Goal: Check status: Check status

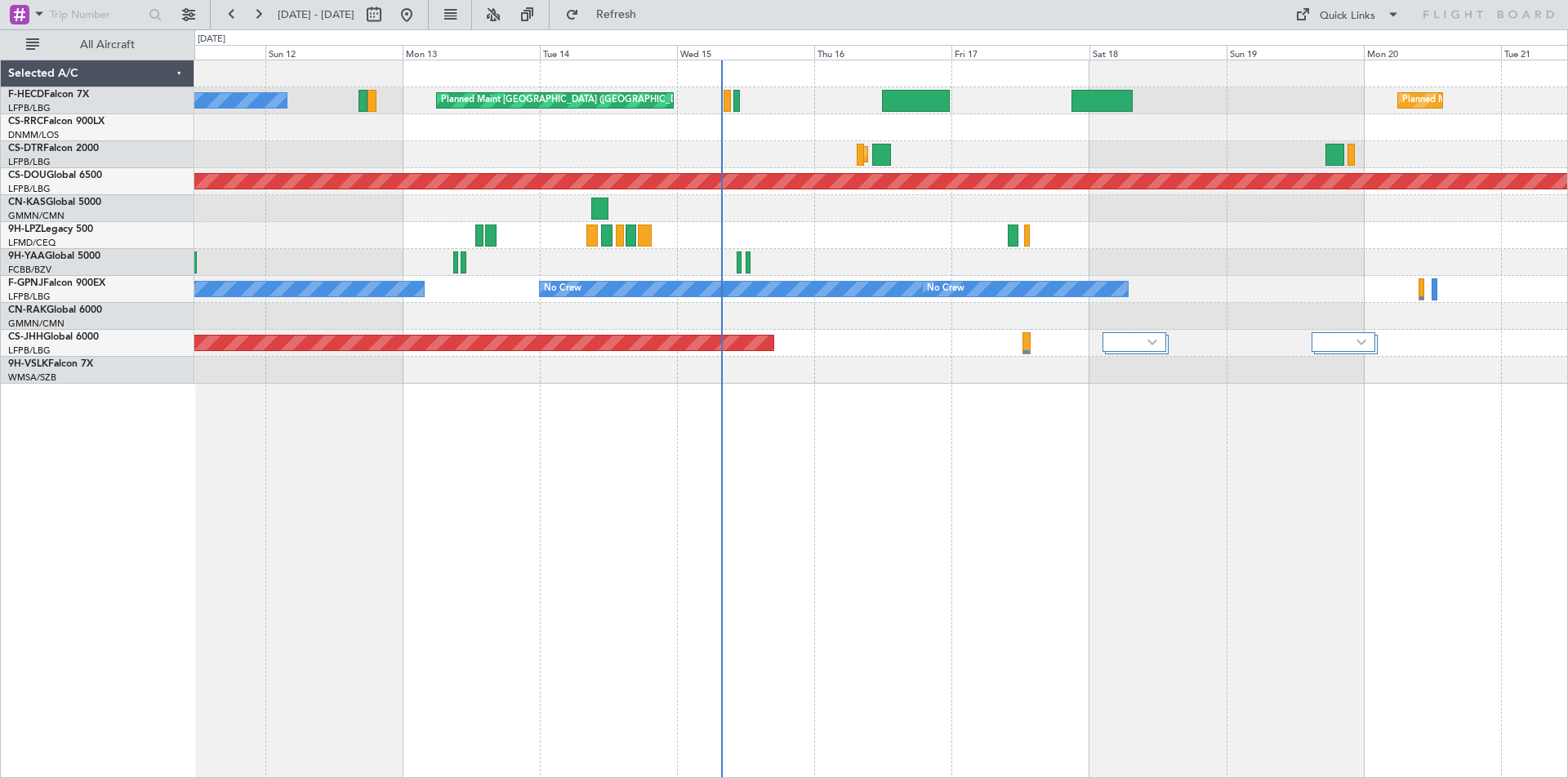
click at [913, 207] on div "Planned Maint [GEOGRAPHIC_DATA] ([GEOGRAPHIC_DATA]) No Crew Planned Maint [GEOG…" at bounding box center [880, 222] width 1373 height 323
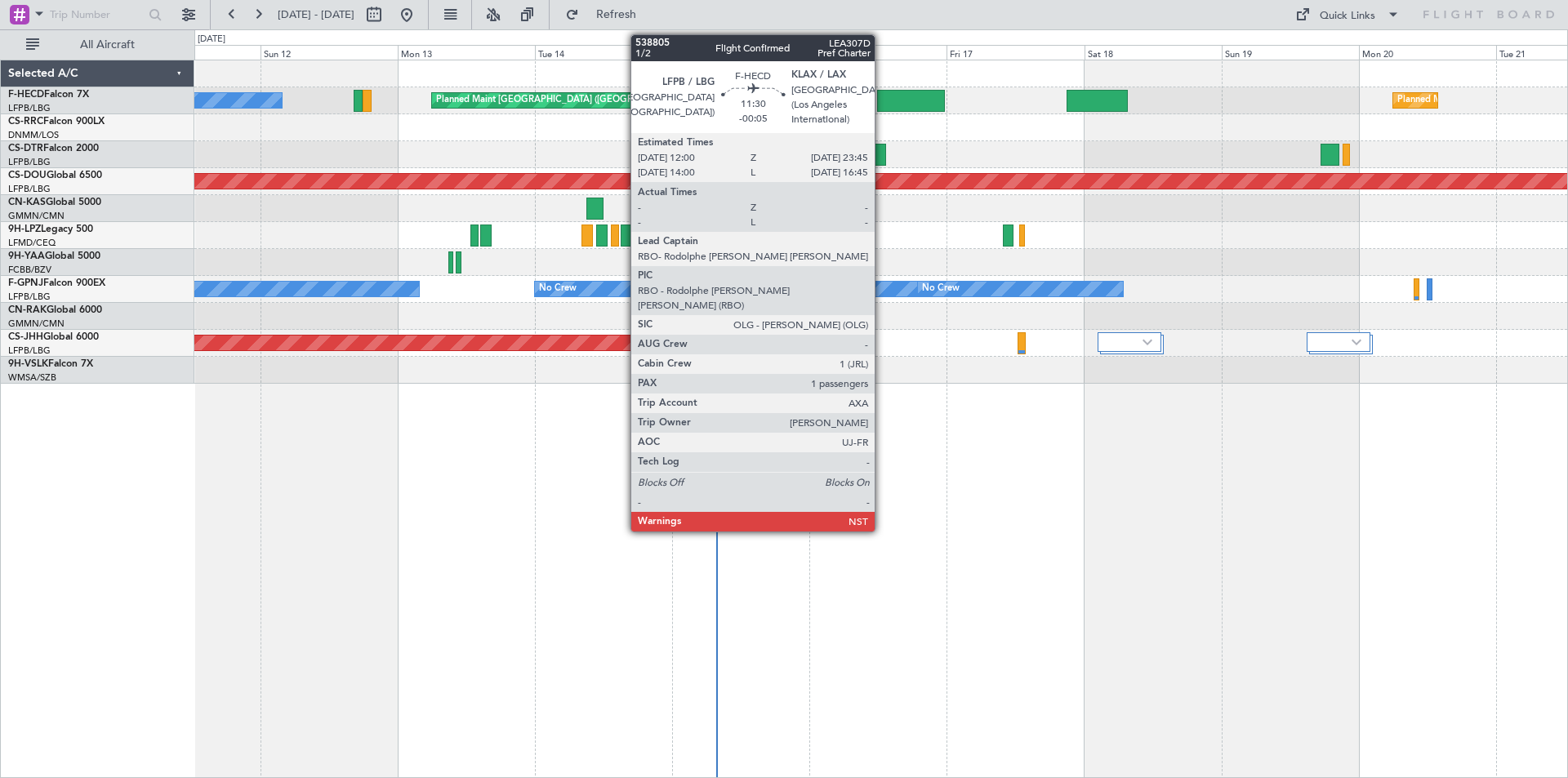
click at [882, 102] on div at bounding box center [910, 100] width 68 height 22
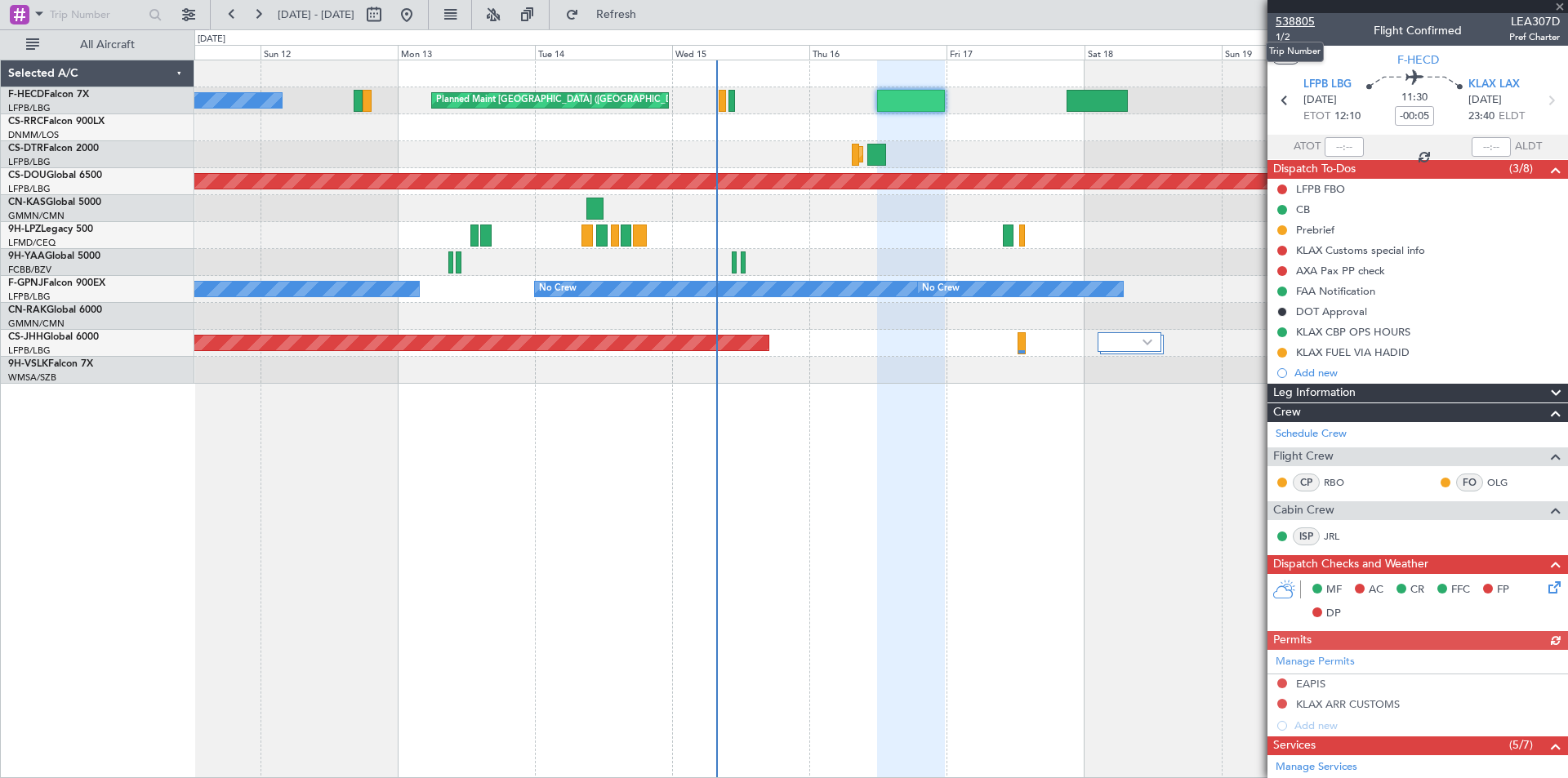
click at [1300, 27] on span "538805" at bounding box center [1294, 21] width 39 height 17
click at [1556, 9] on span at bounding box center [1560, 7] width 16 height 15
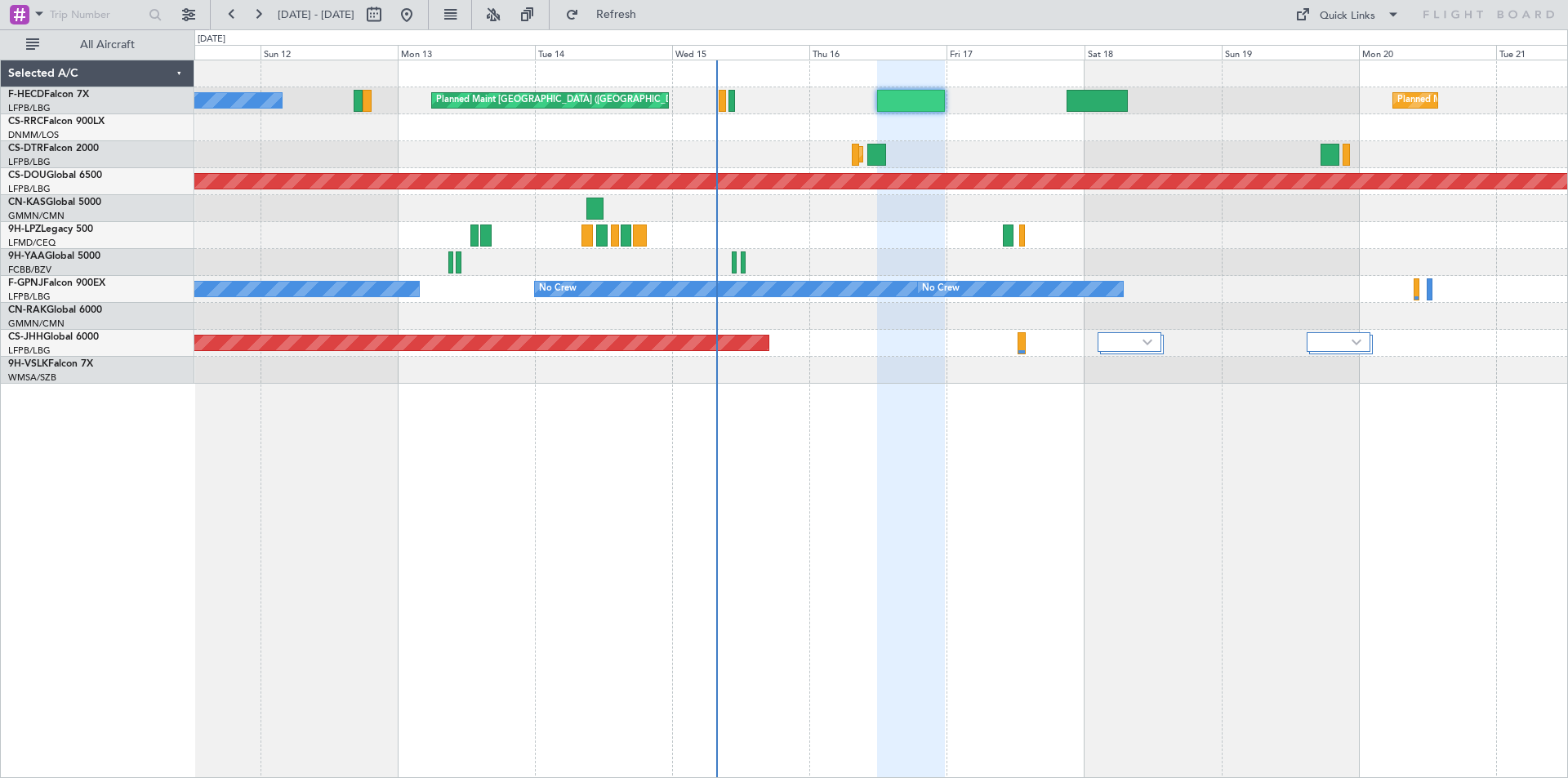
type input "0"
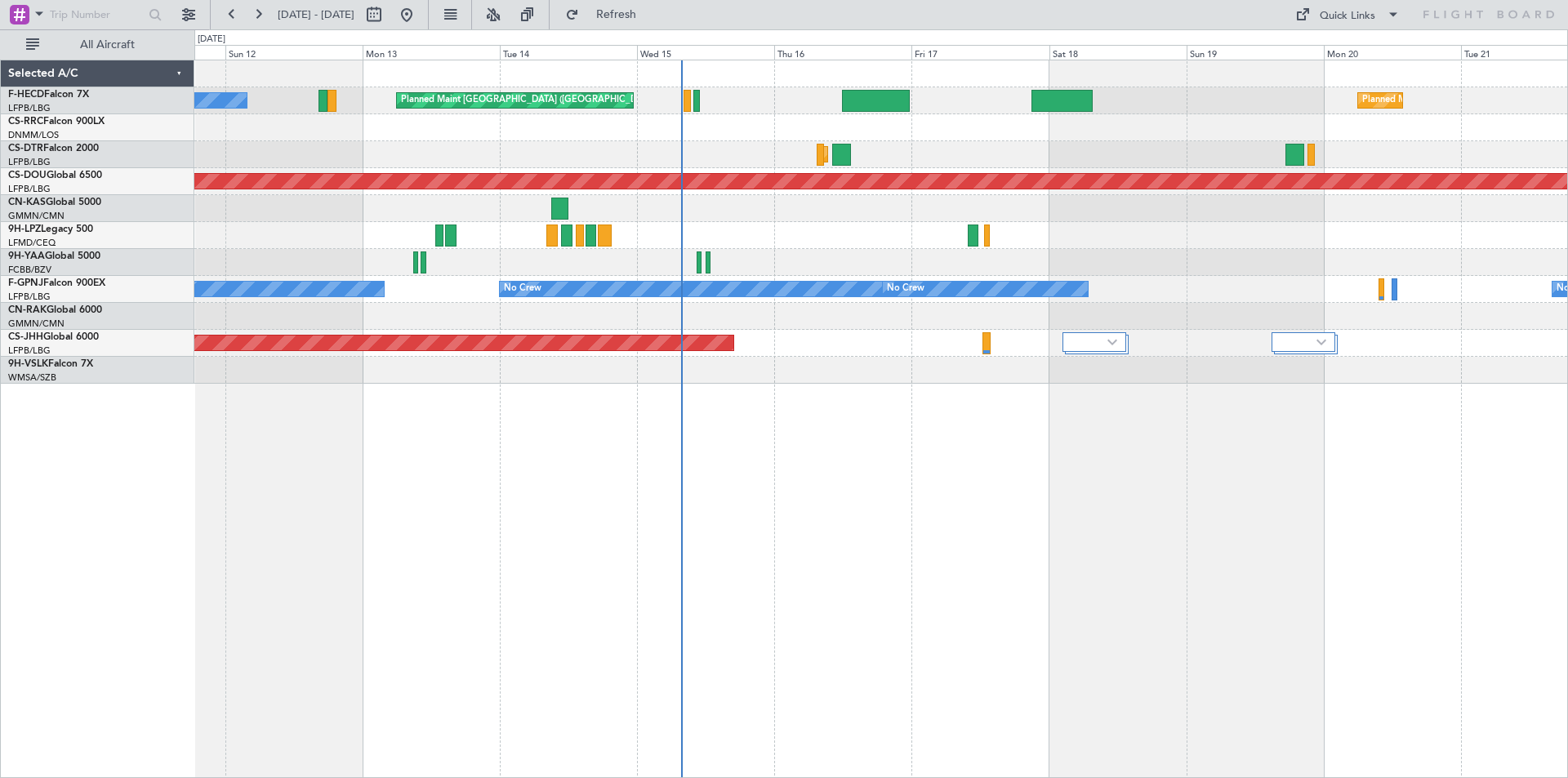
click at [987, 196] on div at bounding box center [880, 209] width 1373 height 27
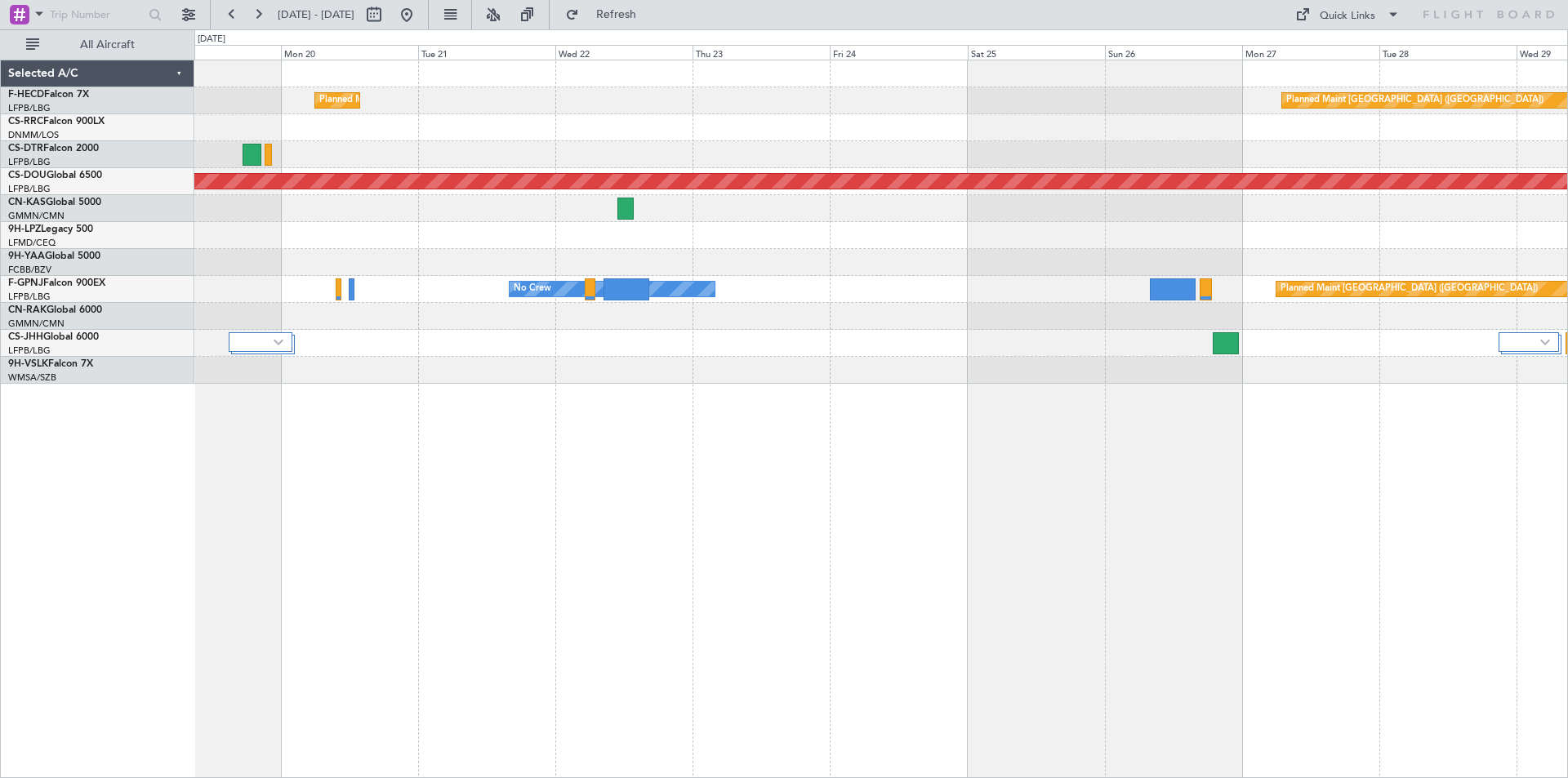
click at [163, 295] on div "Planned Maint [GEOGRAPHIC_DATA] ([GEOGRAPHIC_DATA]) Planned Maint [GEOGRAPHIC_D…" at bounding box center [784, 404] width 1568 height 749
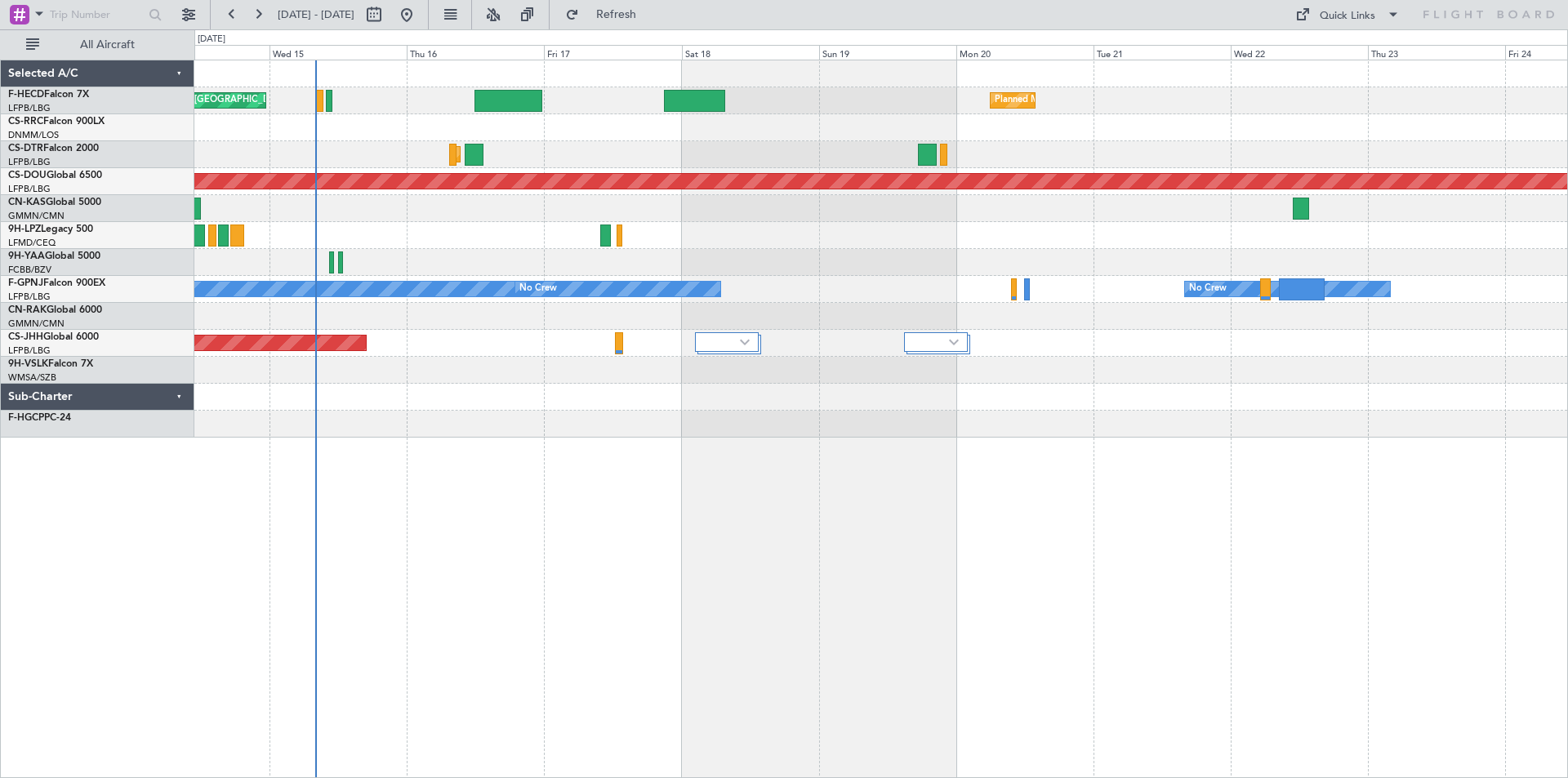
click at [1358, 310] on div at bounding box center [880, 317] width 1373 height 27
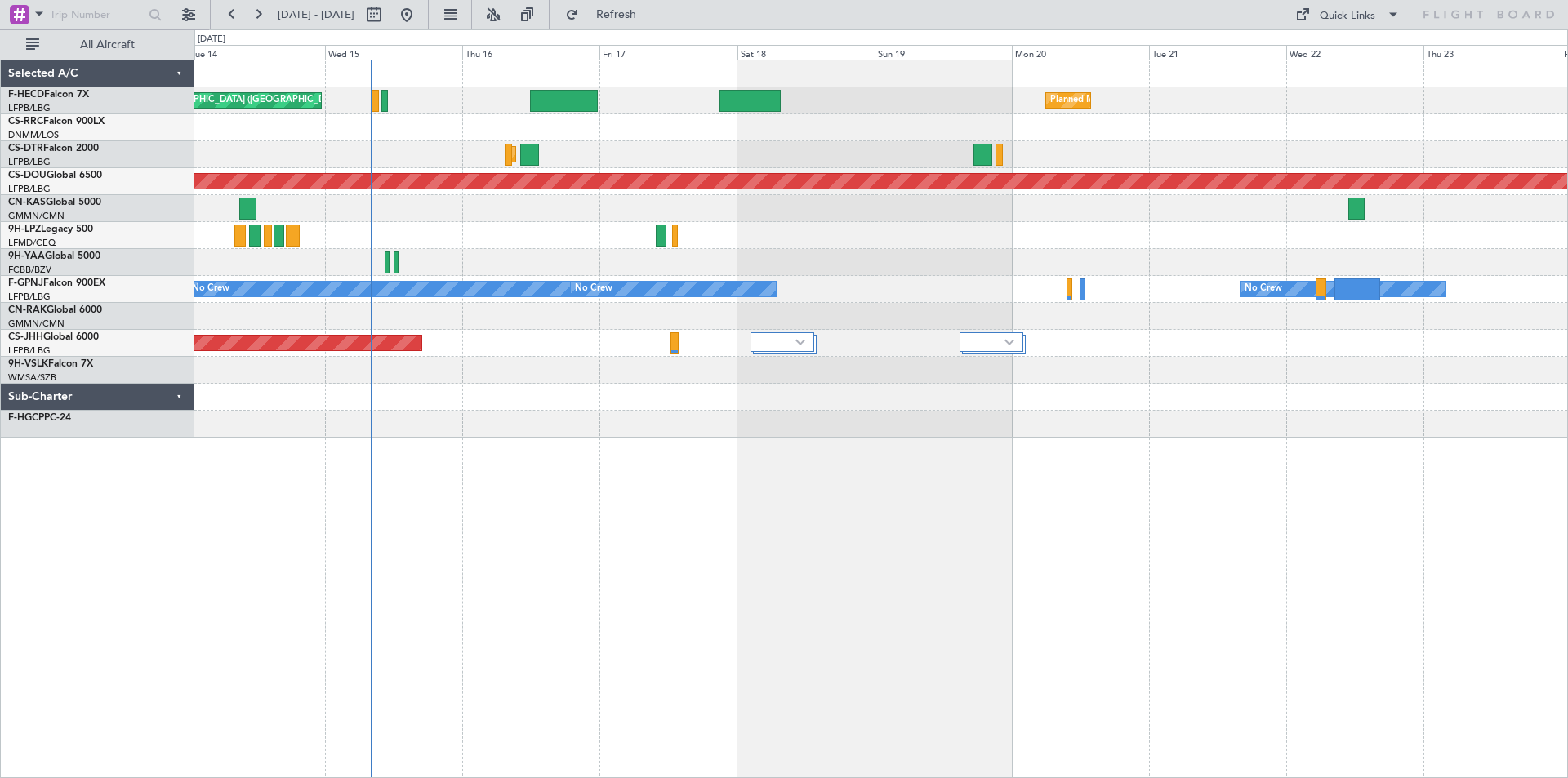
click at [705, 365] on div "Planned Maint [GEOGRAPHIC_DATA] ([GEOGRAPHIC_DATA]) Planned Maint [GEOGRAPHIC_D…" at bounding box center [880, 248] width 1373 height 377
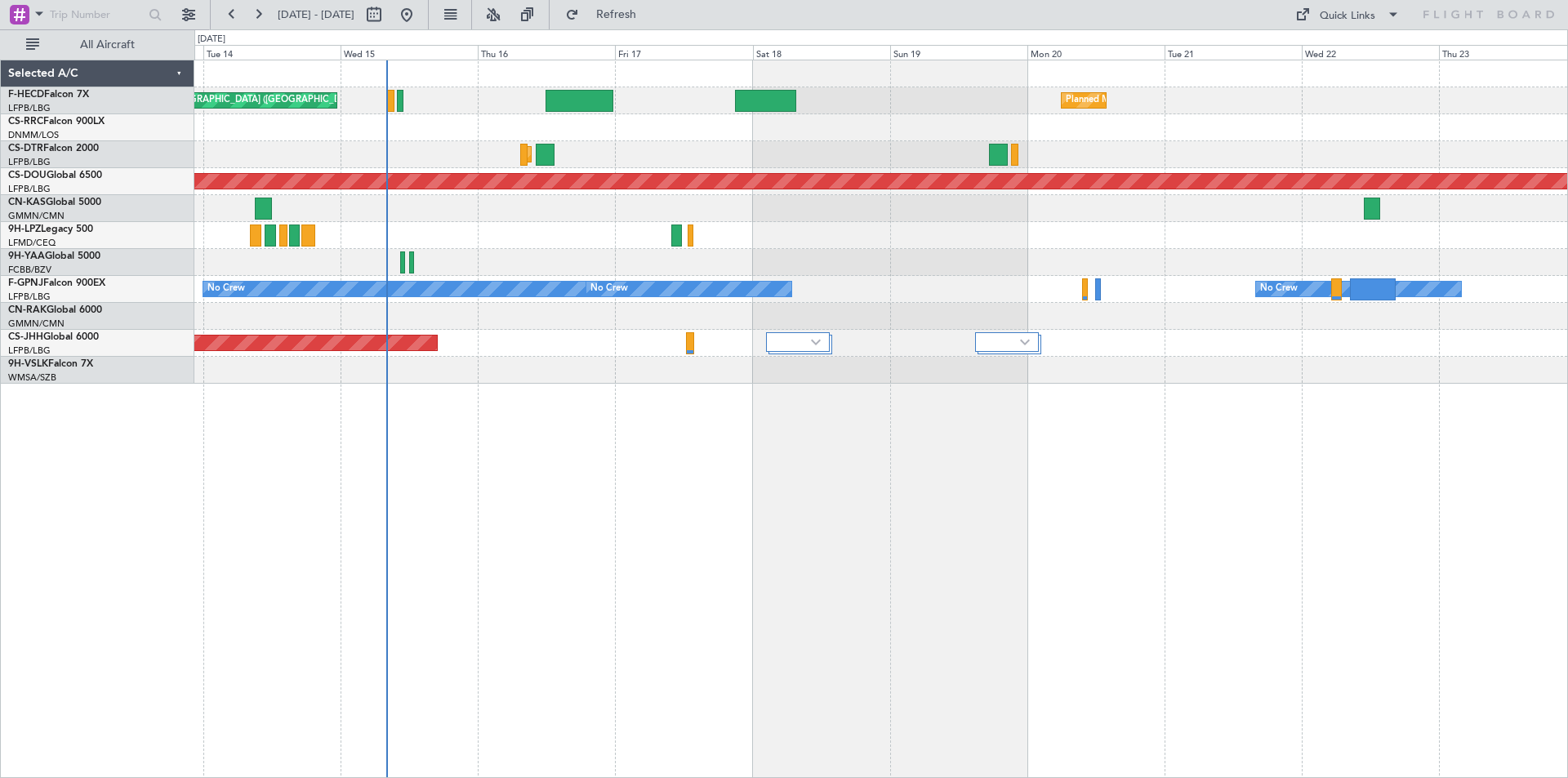
click at [857, 246] on div "Planned Maint [GEOGRAPHIC_DATA] ([GEOGRAPHIC_DATA]) Planned Maint [GEOGRAPHIC_D…" at bounding box center [880, 222] width 1373 height 323
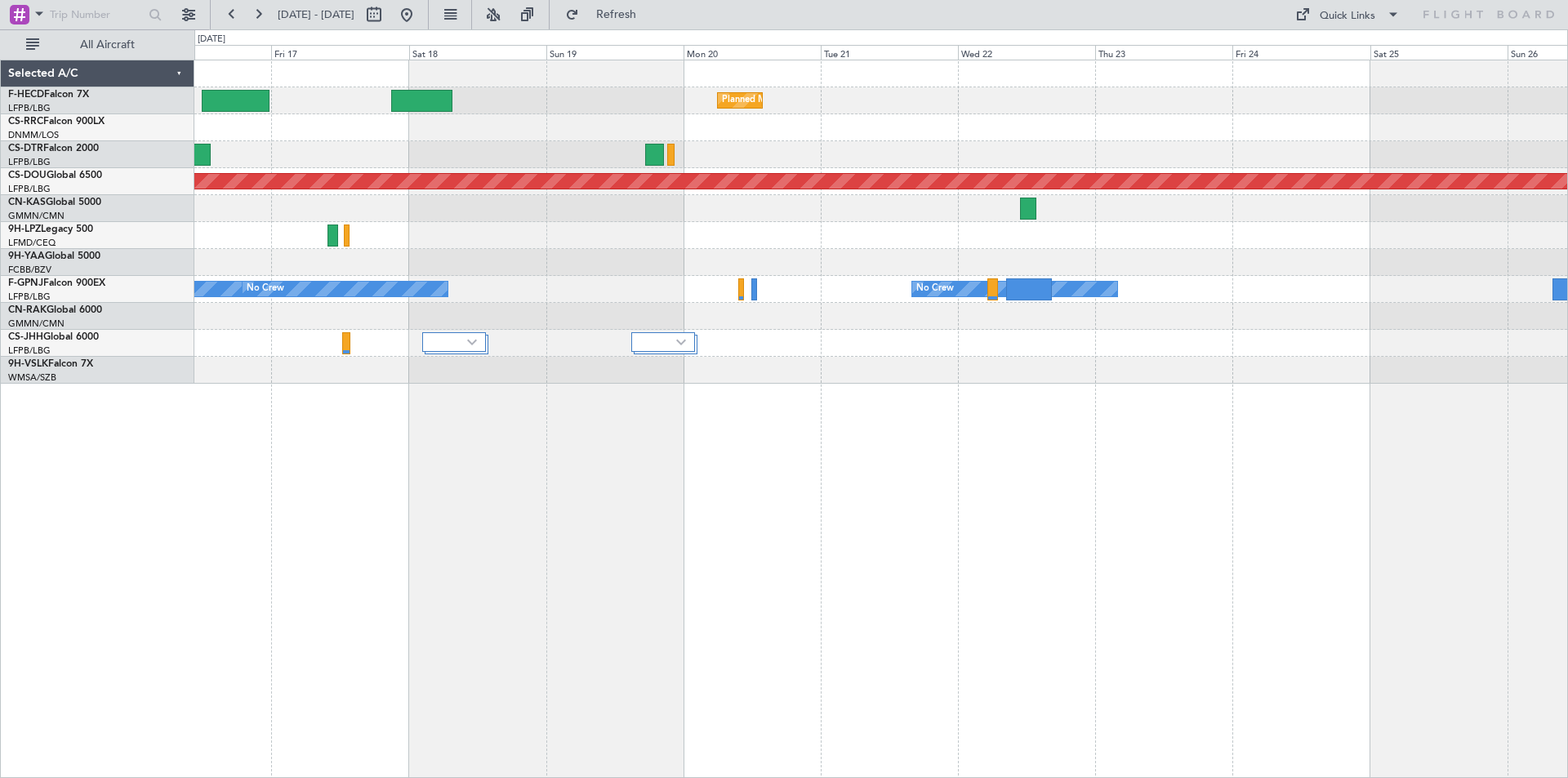
click at [724, 212] on div "Planned Maint [GEOGRAPHIC_DATA] ([GEOGRAPHIC_DATA]) Planned Maint [GEOGRAPHIC_D…" at bounding box center [880, 222] width 1373 height 323
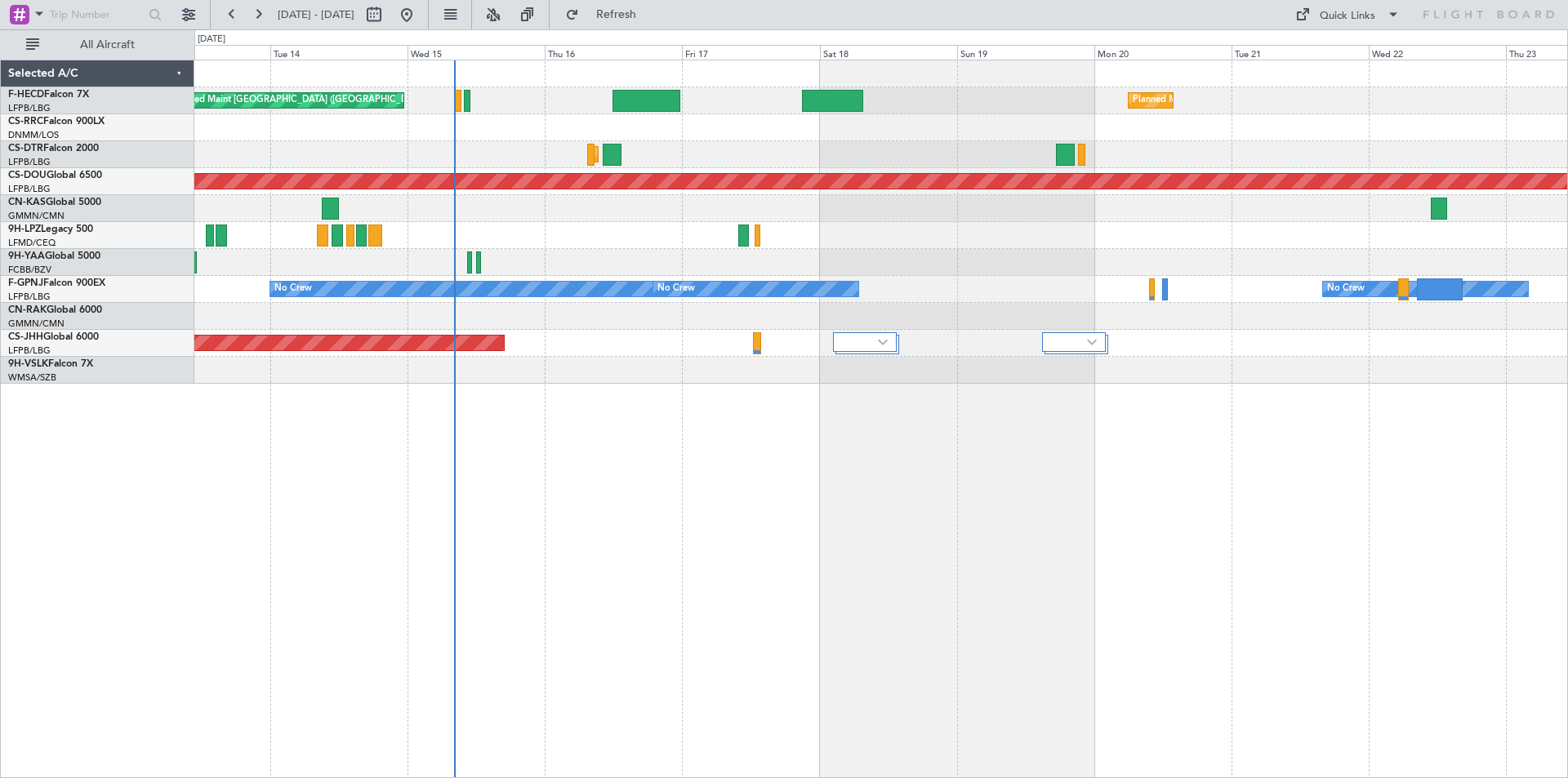
click at [1005, 310] on div "Planned Maint [GEOGRAPHIC_DATA] ([GEOGRAPHIC_DATA]) Planned Maint [GEOGRAPHIC_D…" at bounding box center [880, 222] width 1373 height 323
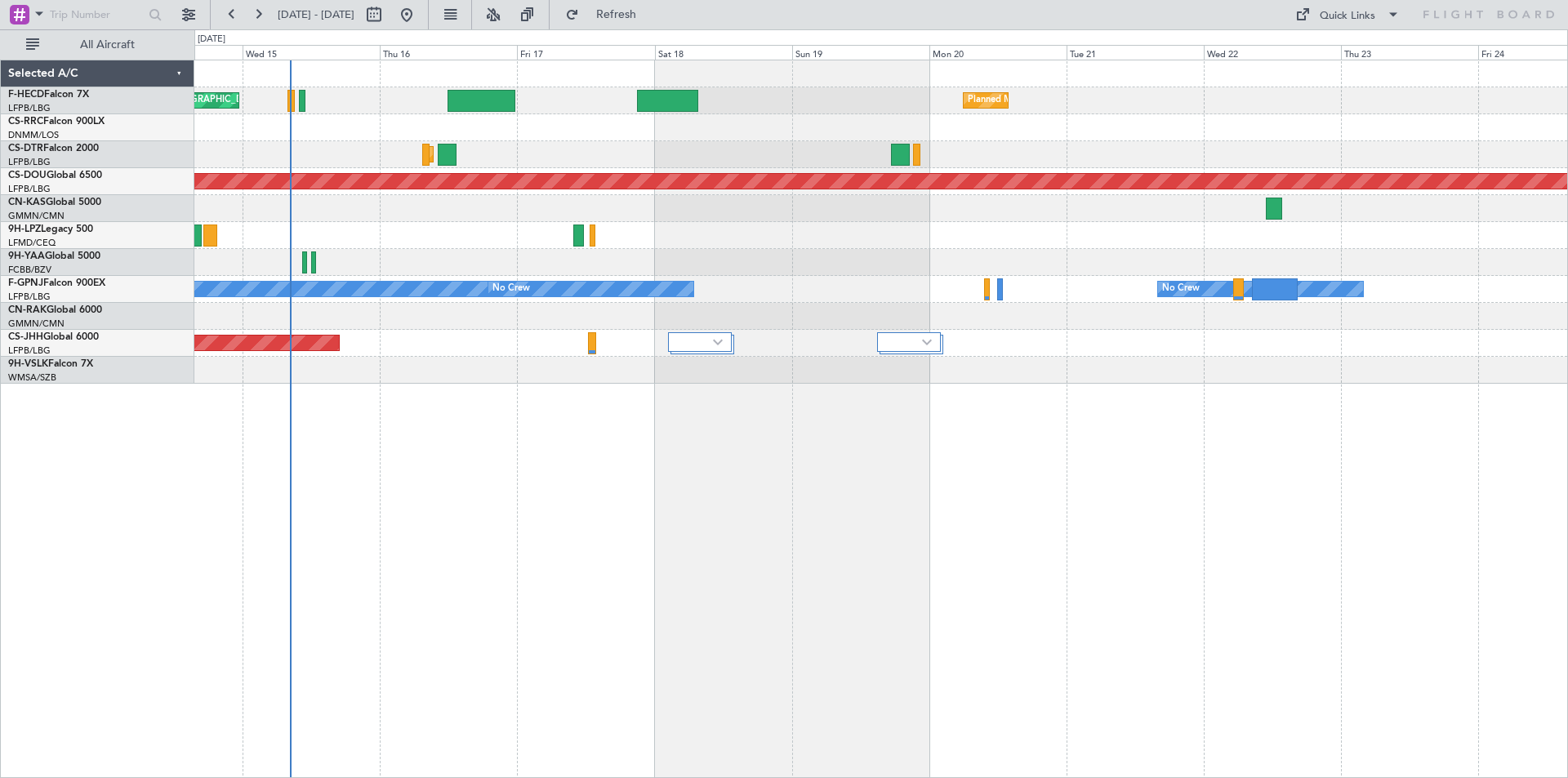
click at [779, 331] on div "Planned Maint [GEOGRAPHIC_DATA] ([GEOGRAPHIC_DATA]) Planned Maint [GEOGRAPHIC_D…" at bounding box center [880, 222] width 1373 height 323
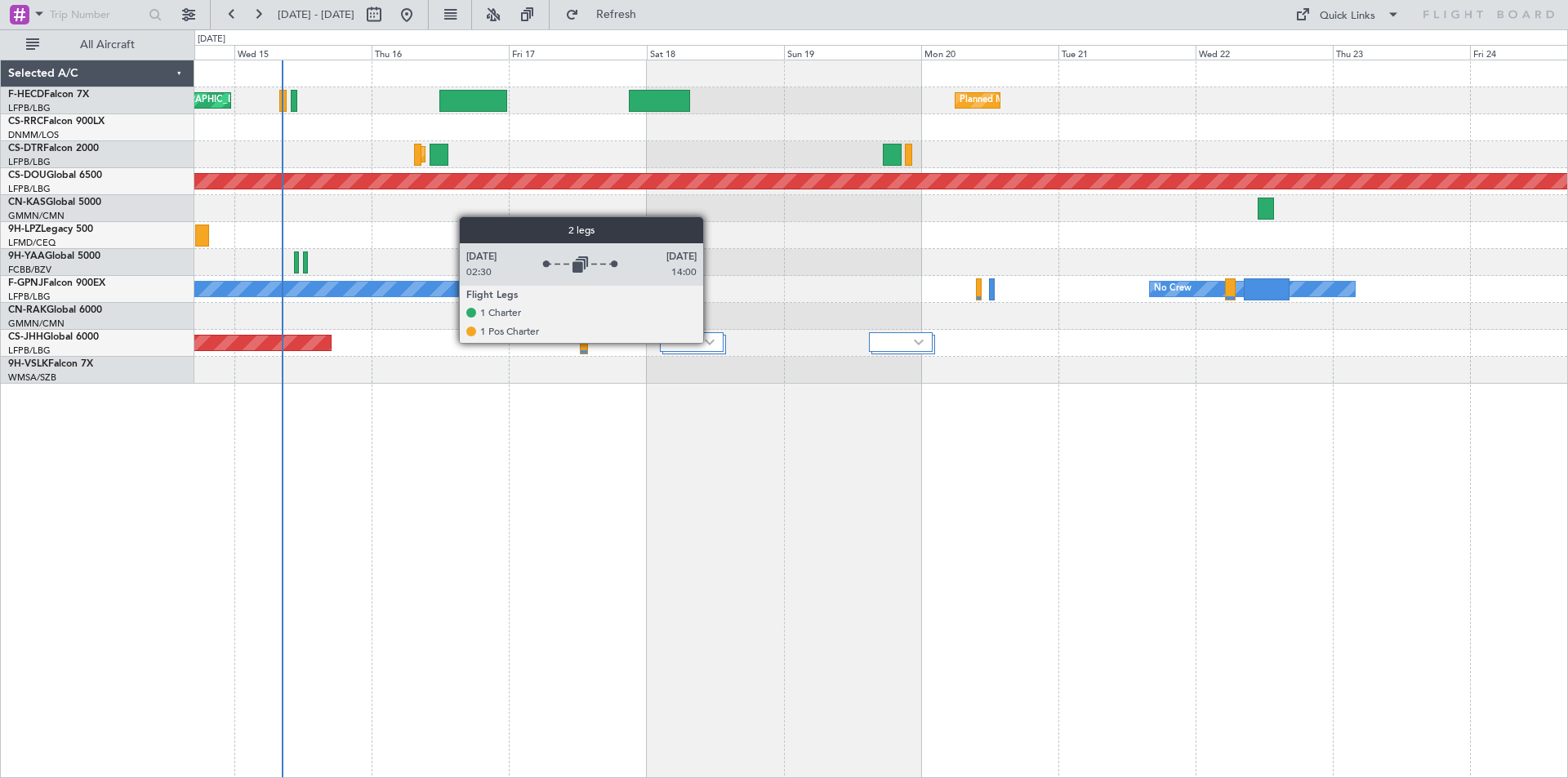
click at [711, 342] on img at bounding box center [710, 342] width 10 height 6
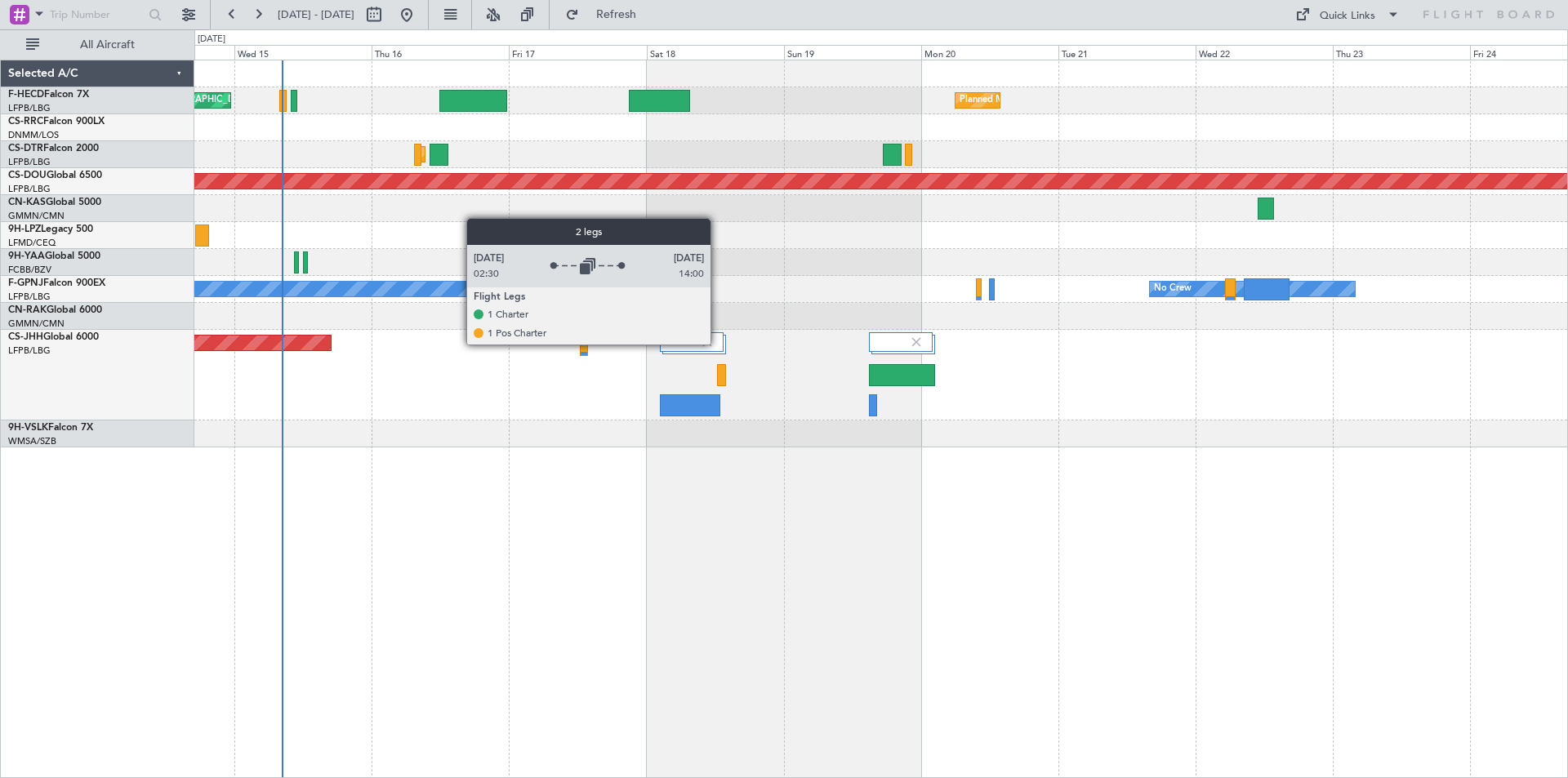
click at [714, 342] on div at bounding box center [691, 342] width 64 height 19
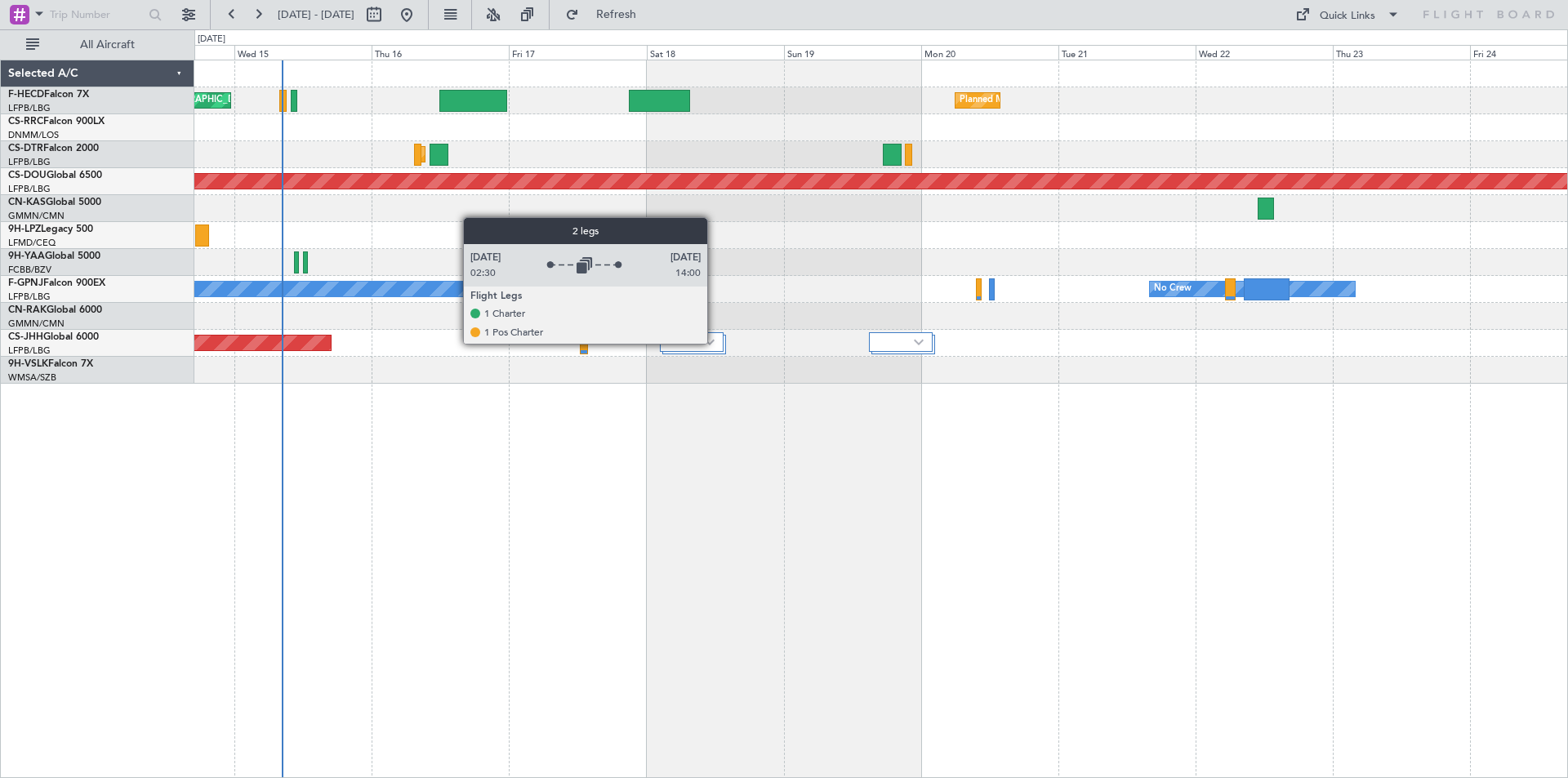
click at [714, 342] on img at bounding box center [710, 342] width 10 height 6
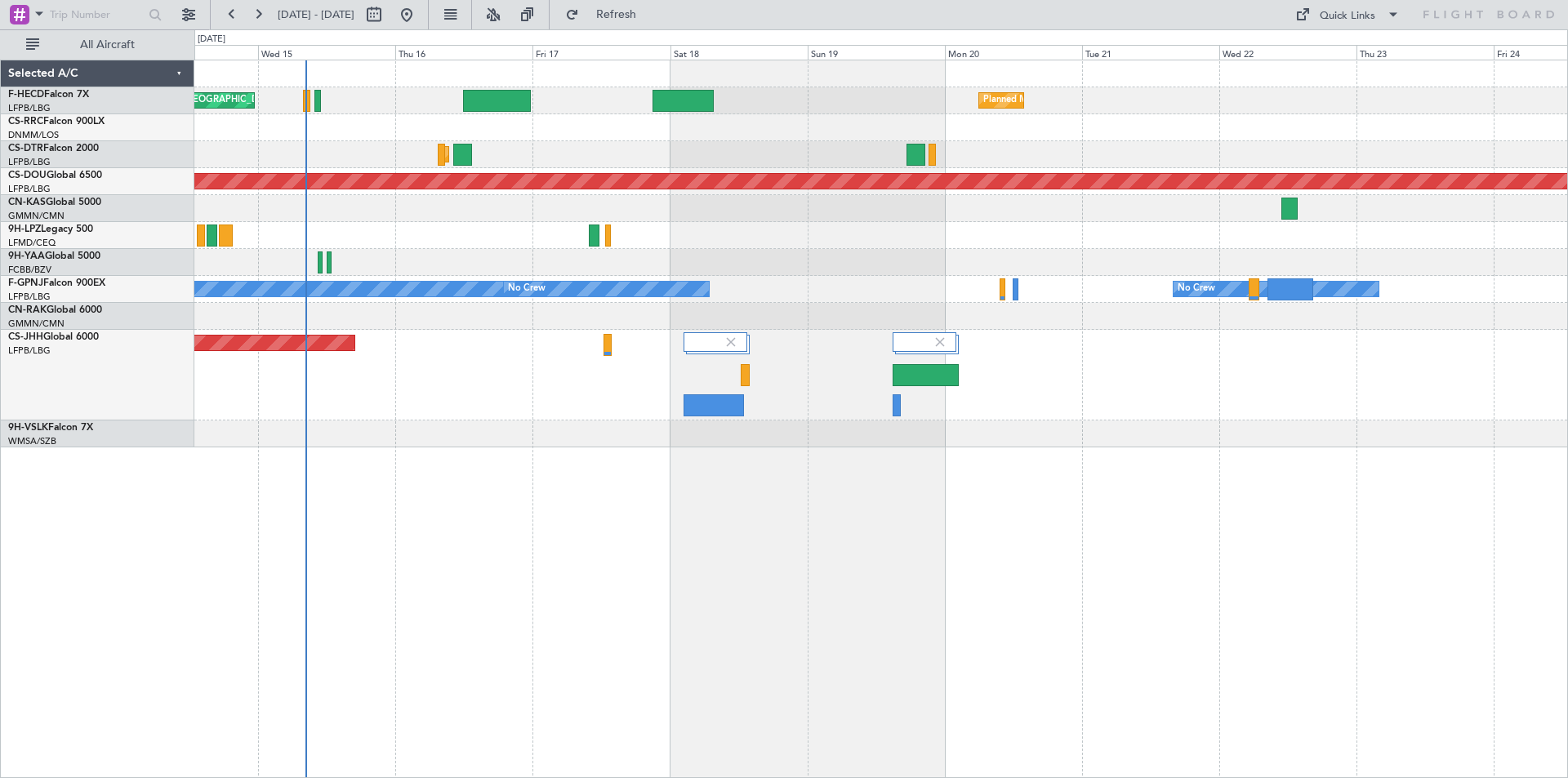
click at [864, 189] on div "Planned Maint [GEOGRAPHIC_DATA] ([GEOGRAPHIC_DATA]) Planned Maint [GEOGRAPHIC_D…" at bounding box center [880, 254] width 1373 height 387
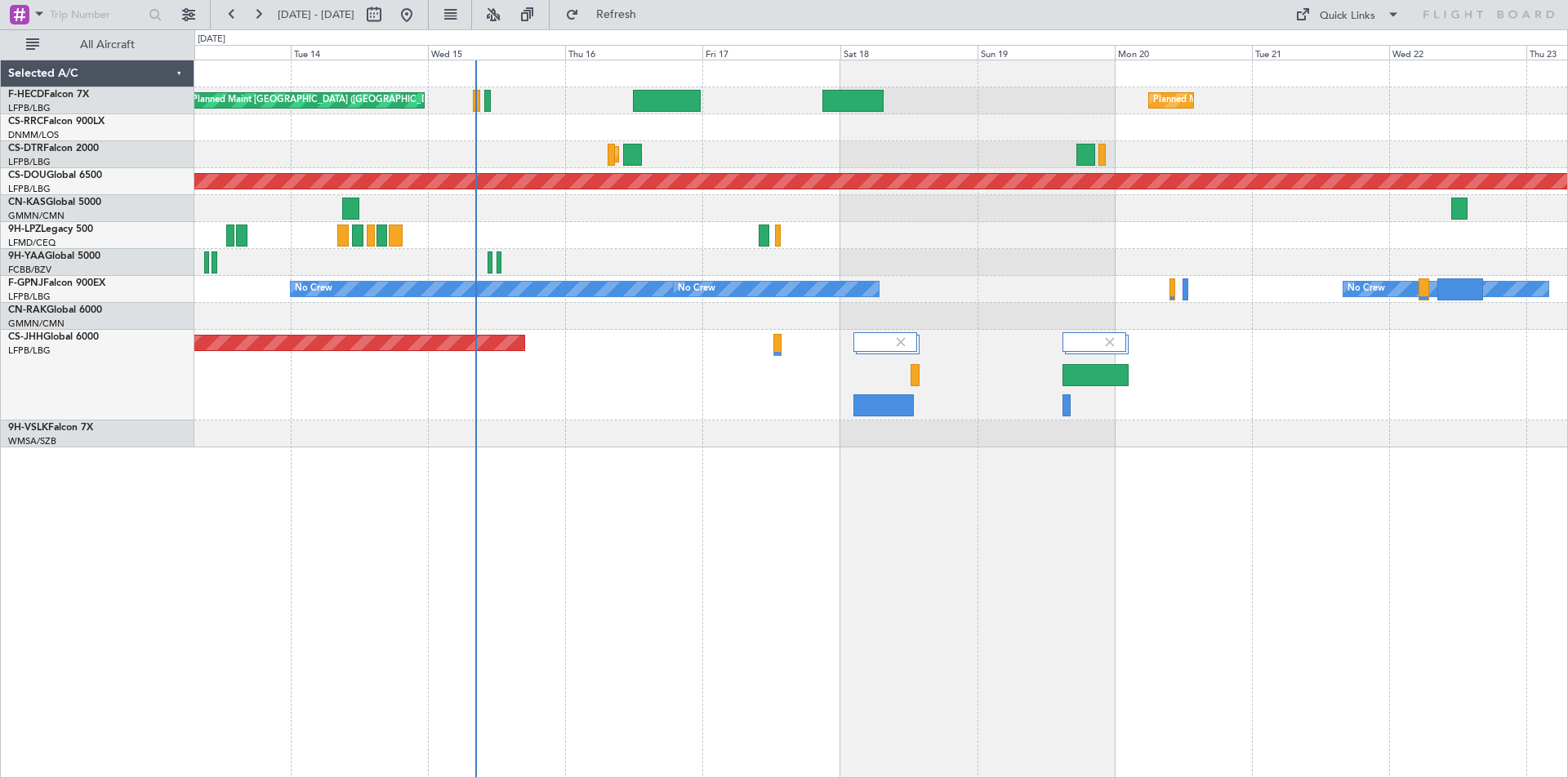
click at [651, 159] on div "Planned Maint [GEOGRAPHIC_DATA] ([GEOGRAPHIC_DATA]) Planned Maint [GEOGRAPHIC_D…" at bounding box center [880, 254] width 1373 height 387
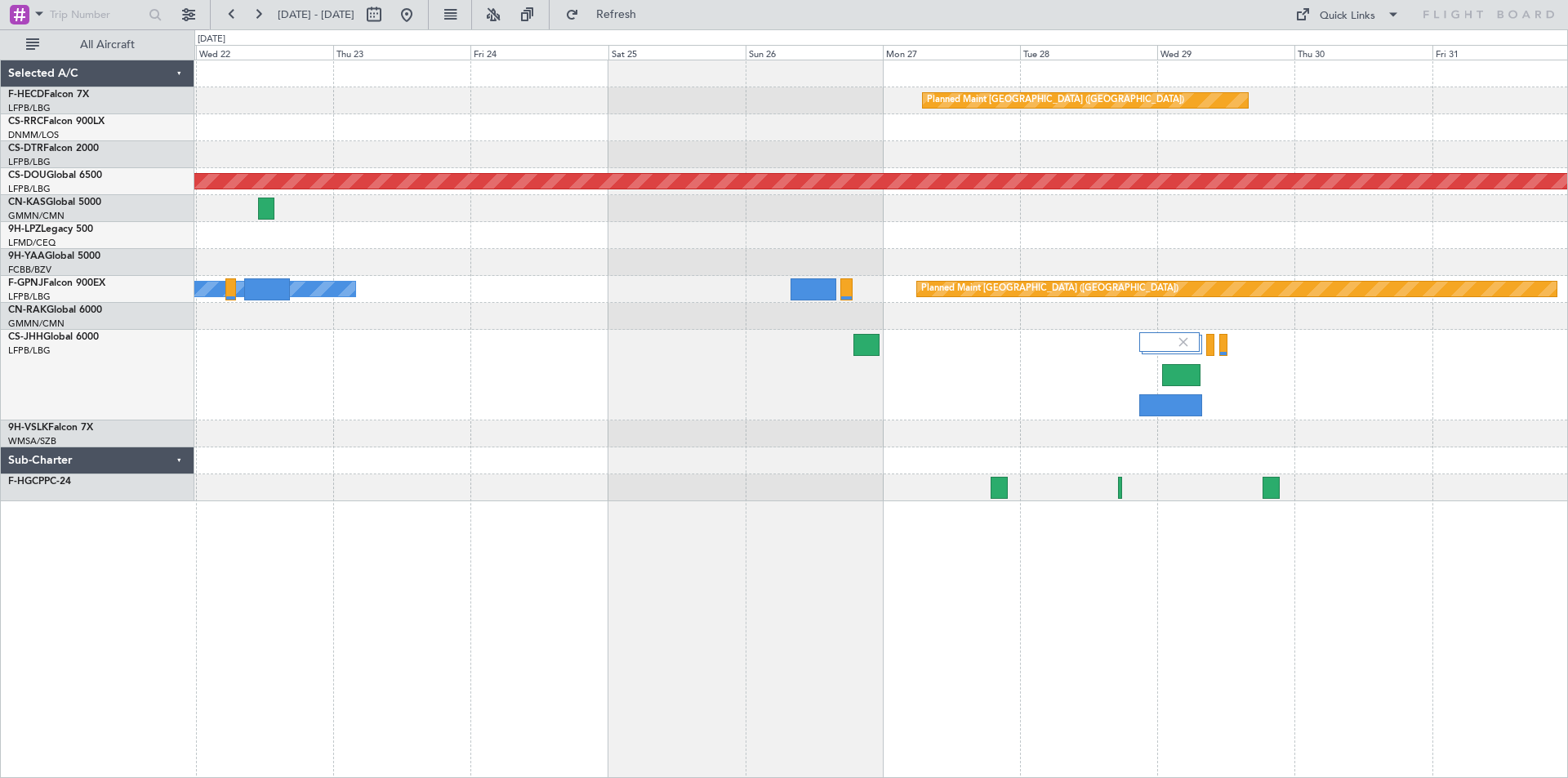
click at [1092, 201] on div "Planned Maint [GEOGRAPHIC_DATA] ([GEOGRAPHIC_DATA]) Planned Maint [GEOGRAPHIC_D…" at bounding box center [880, 280] width 1373 height 441
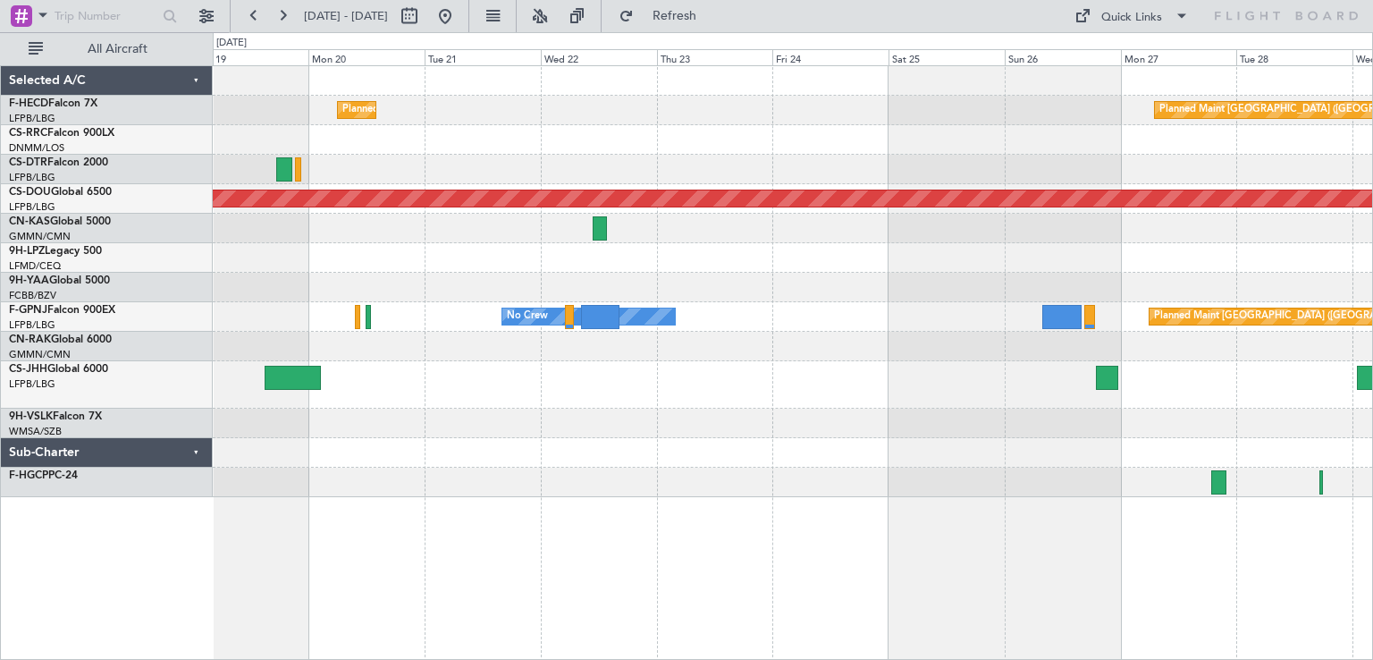
click at [908, 311] on div "Planned Maint [GEOGRAPHIC_DATA] ([GEOGRAPHIC_DATA]) Planned Maint [GEOGRAPHIC_D…" at bounding box center [793, 281] width 1160 height 431
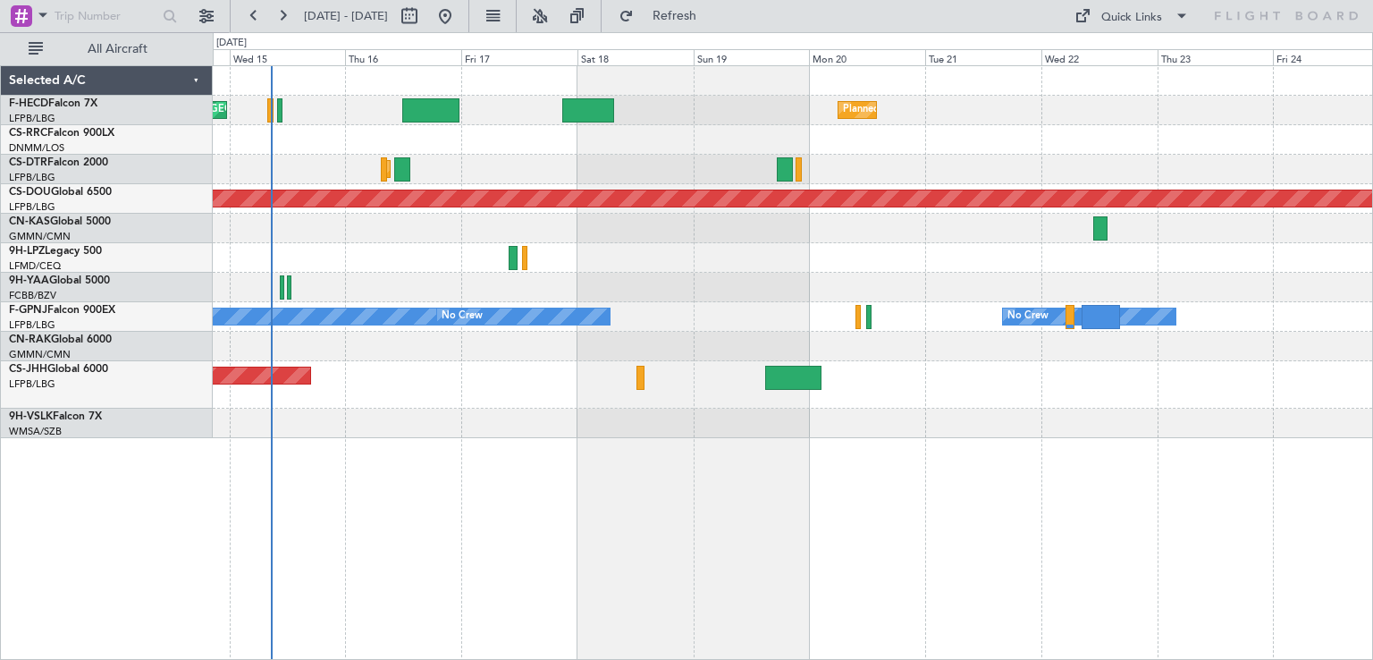
click at [849, 158] on div "Planned Maint Sofia" at bounding box center [793, 170] width 1160 height 30
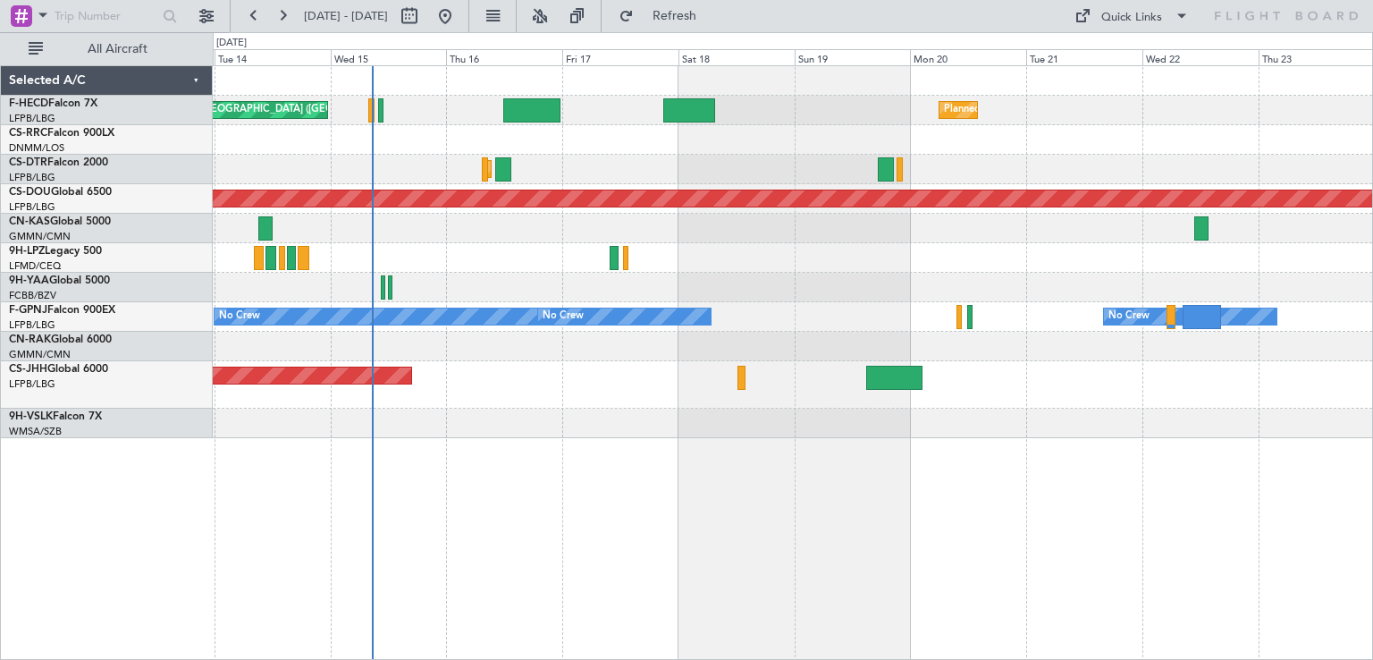
click at [501, 287] on div at bounding box center [793, 288] width 1160 height 30
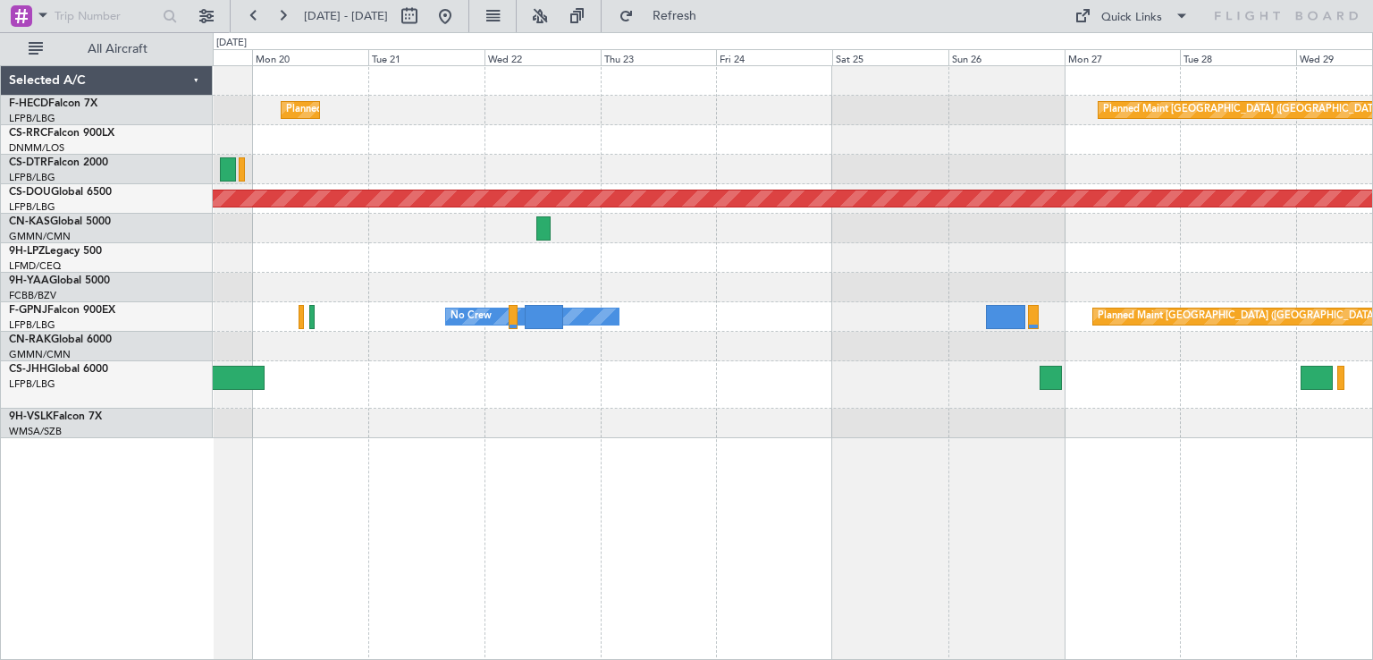
click at [234, 342] on div "Planned Maint [GEOGRAPHIC_DATA] ([GEOGRAPHIC_DATA]) Planned Maint [GEOGRAPHIC_D…" at bounding box center [793, 252] width 1160 height 372
